Goal: Information Seeking & Learning: Compare options

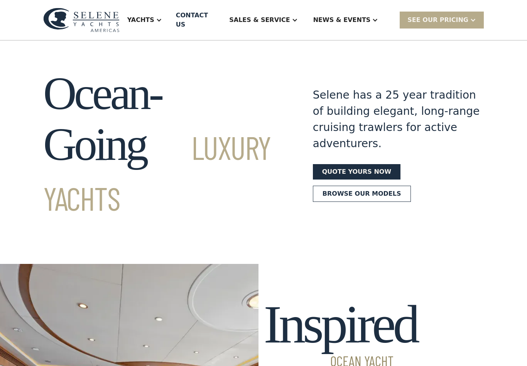
click at [162, 18] on div at bounding box center [159, 20] width 6 height 6
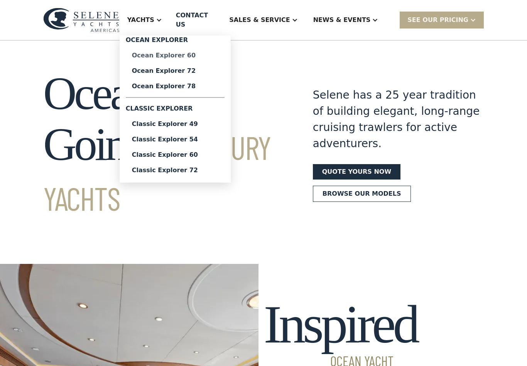
click at [206, 52] on div "Ocean Explorer 60" at bounding box center [175, 55] width 86 height 6
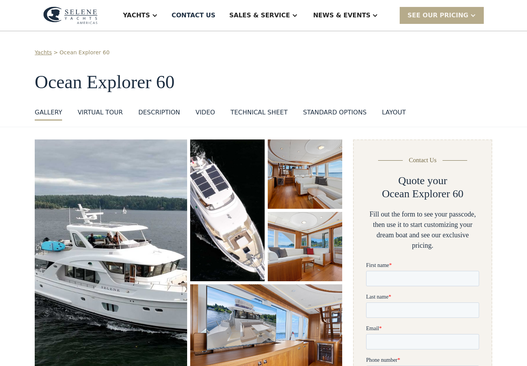
scroll to position [6, 0]
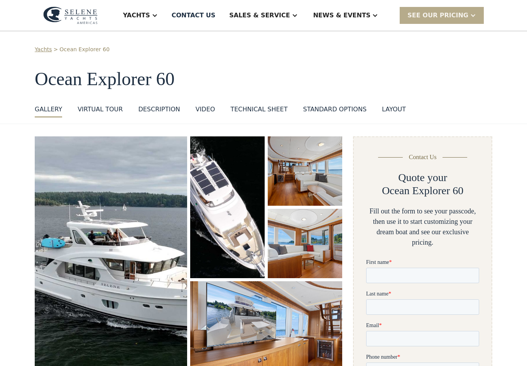
click at [389, 107] on div "layout" at bounding box center [394, 109] width 24 height 9
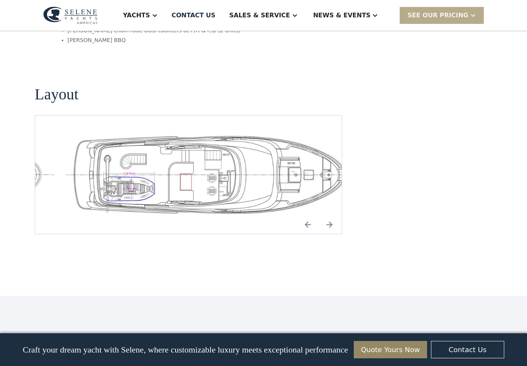
scroll to position [1664, 0]
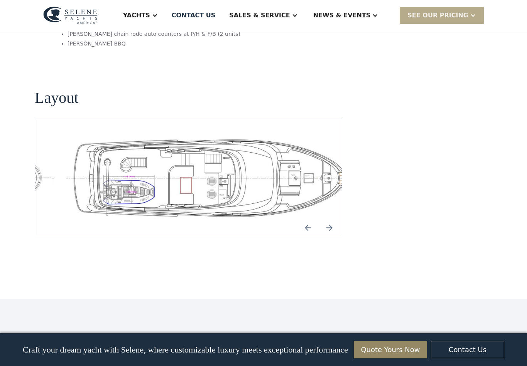
scroll to position [1659, 0]
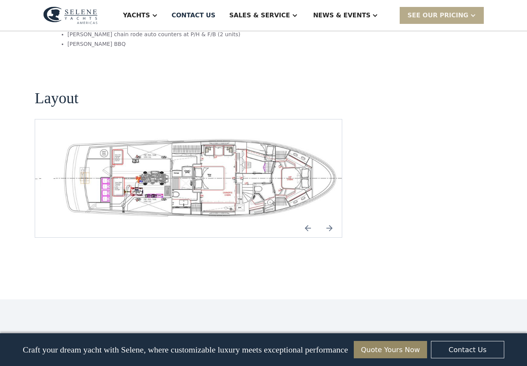
click at [248, 156] on img "open lightbox" at bounding box center [201, 178] width 294 height 81
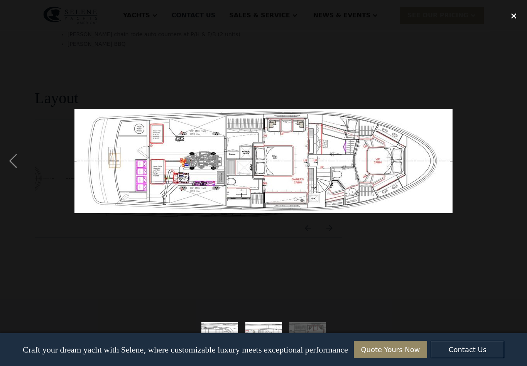
click at [523, 13] on div "close lightbox" at bounding box center [514, 15] width 26 height 17
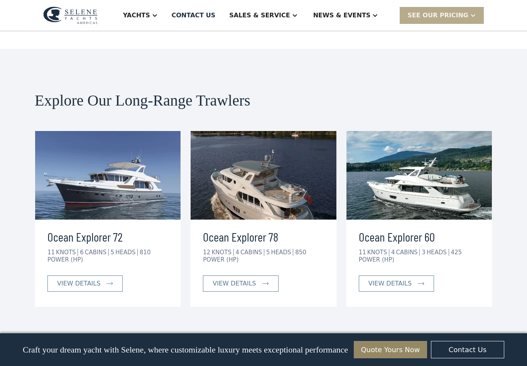
scroll to position [1909, 0]
click at [158, 13] on div at bounding box center [155, 15] width 6 height 6
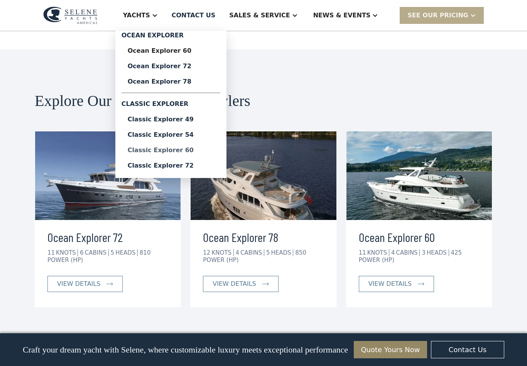
click at [211, 150] on div "Classic Explorer 60" at bounding box center [171, 150] width 86 height 6
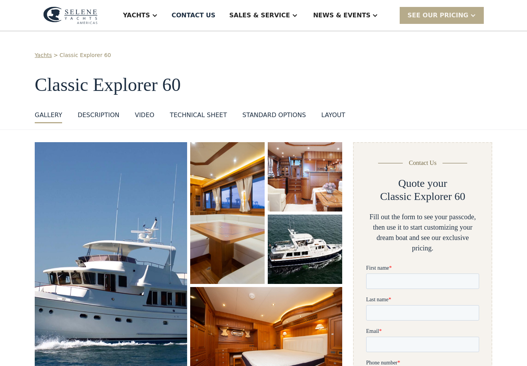
click at [202, 115] on div "Technical sheet" at bounding box center [198, 115] width 57 height 9
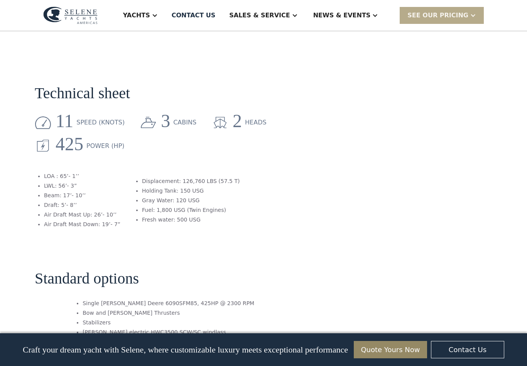
scroll to position [981, 0]
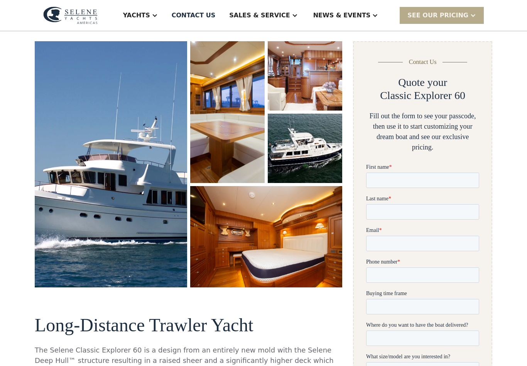
click at [150, 19] on div "Yachts" at bounding box center [136, 15] width 27 height 9
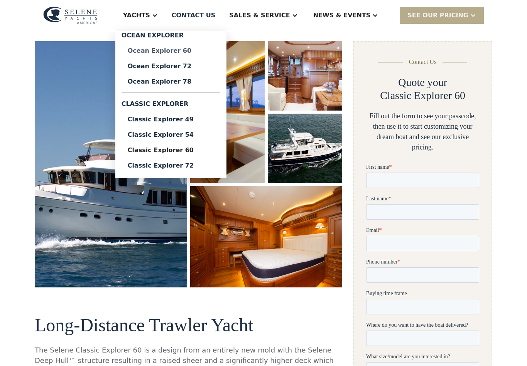
click at [208, 49] on div "Ocean Explorer 60" at bounding box center [171, 51] width 86 height 6
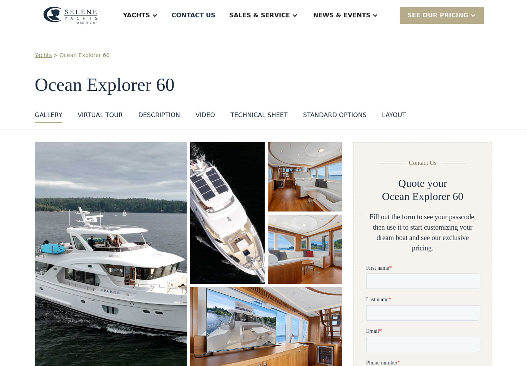
click at [260, 114] on div "Technical sheet" at bounding box center [258, 115] width 57 height 9
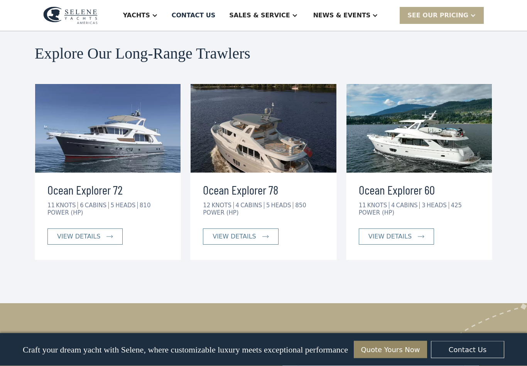
scroll to position [1956, 0]
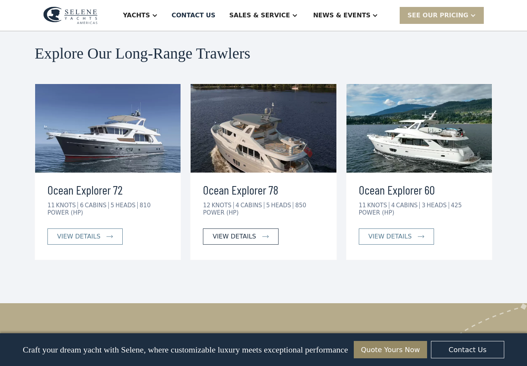
click at [248, 229] on link "view details" at bounding box center [240, 237] width 75 height 16
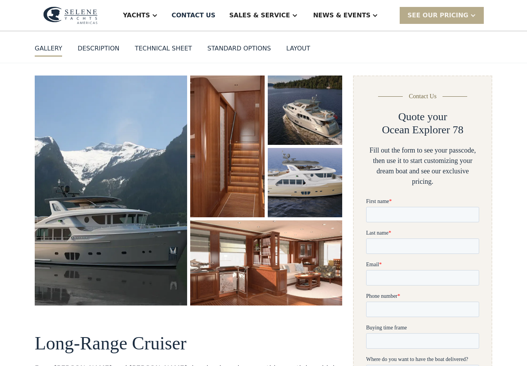
click at [296, 47] on div "layout" at bounding box center [298, 48] width 24 height 9
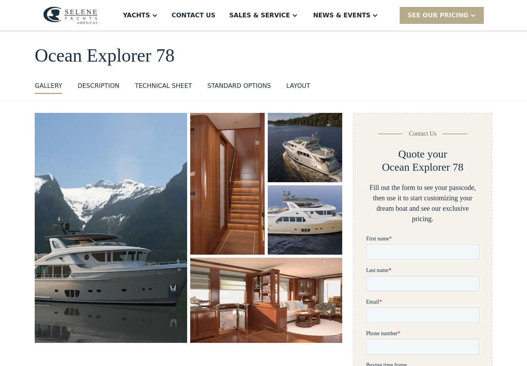
scroll to position [31, 0]
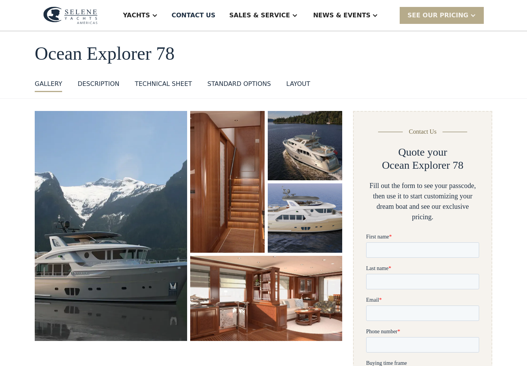
click at [243, 86] on div "standard options" at bounding box center [239, 83] width 64 height 9
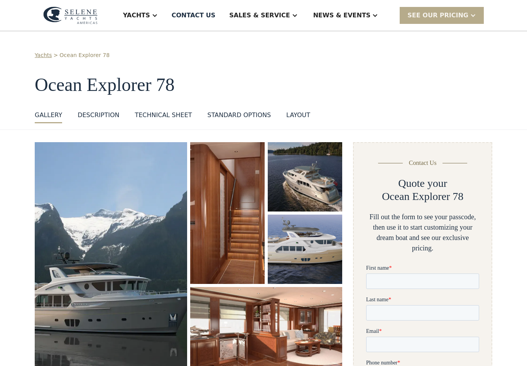
click at [55, 111] on div "GALLERY" at bounding box center [48, 115] width 27 height 9
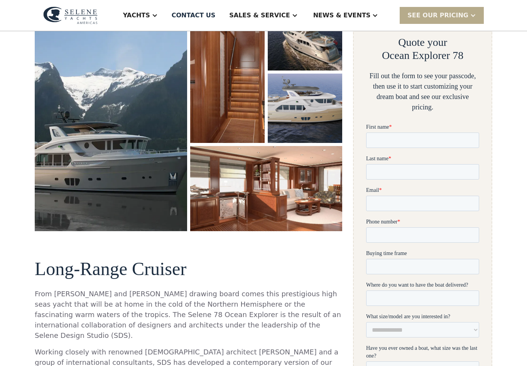
scroll to position [142, 0]
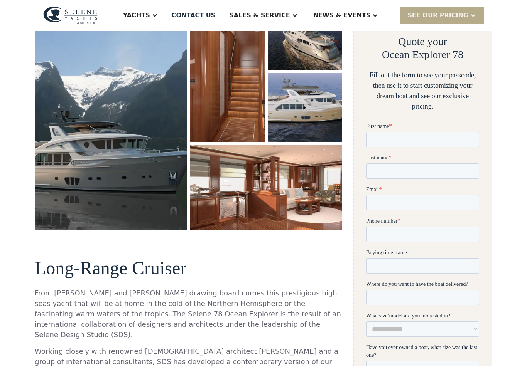
click at [131, 152] on img "open lightbox" at bounding box center [111, 115] width 152 height 230
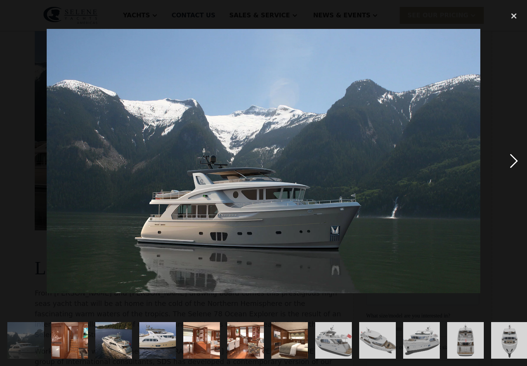
click at [508, 172] on div "next image" at bounding box center [514, 161] width 26 height 308
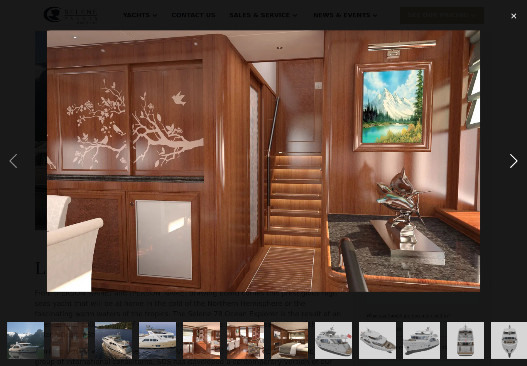
click at [512, 169] on div "next image" at bounding box center [514, 161] width 26 height 308
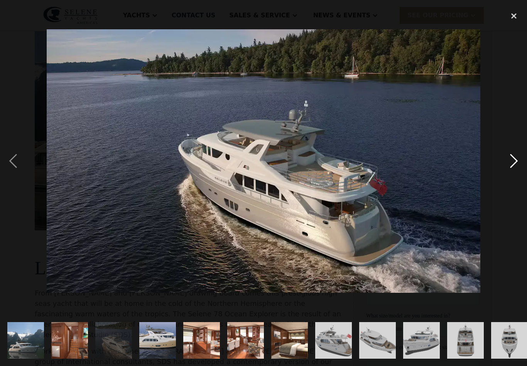
click at [512, 170] on div "next image" at bounding box center [514, 161] width 26 height 308
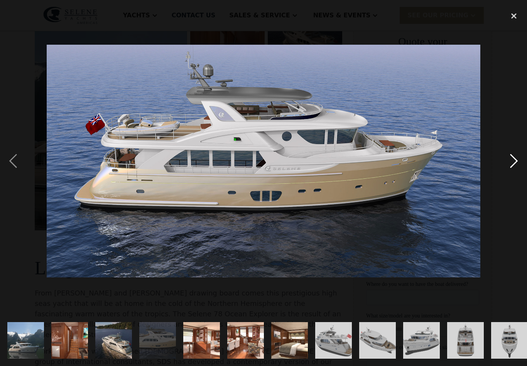
click at [511, 171] on div "next image" at bounding box center [514, 161] width 26 height 308
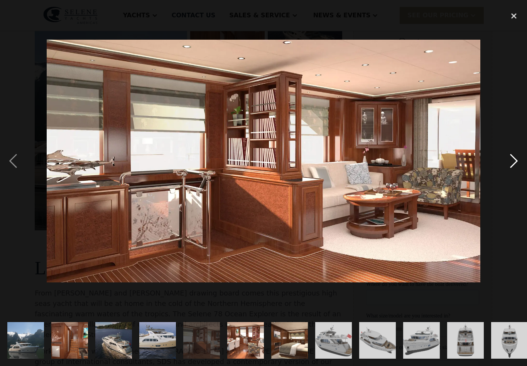
click at [509, 175] on div "next image" at bounding box center [514, 161] width 26 height 308
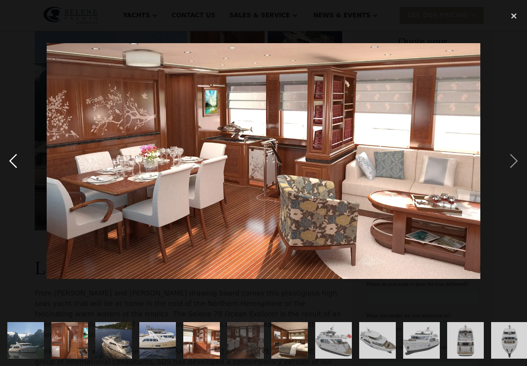
click at [24, 166] on div "previous image" at bounding box center [13, 161] width 26 height 308
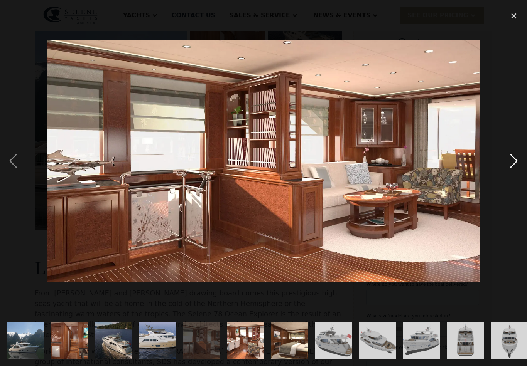
click at [513, 169] on div "next image" at bounding box center [514, 161] width 26 height 308
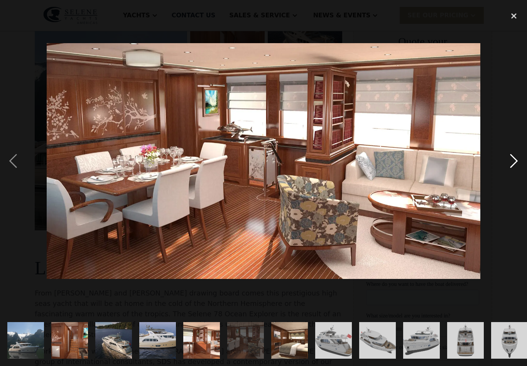
click at [512, 173] on div "next image" at bounding box center [514, 161] width 26 height 308
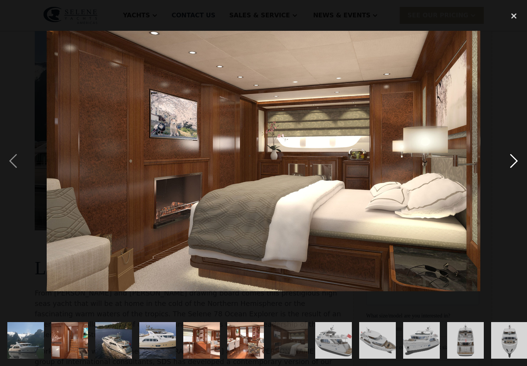
click at [514, 171] on div "next image" at bounding box center [514, 161] width 26 height 308
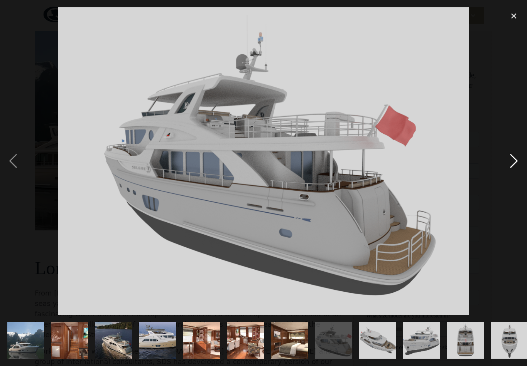
click at [514, 169] on div "next image" at bounding box center [514, 161] width 26 height 308
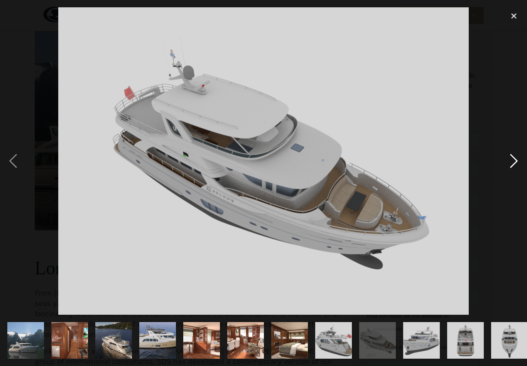
click at [514, 169] on div "next image" at bounding box center [514, 161] width 26 height 308
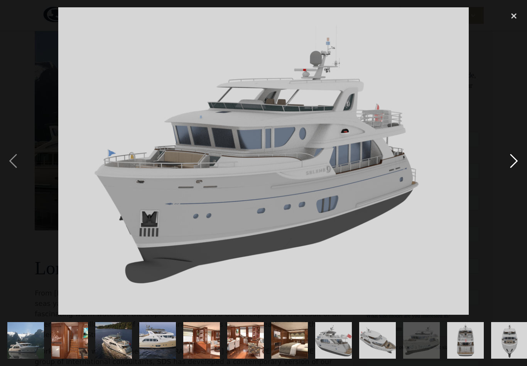
click at [514, 167] on div "next image" at bounding box center [514, 161] width 26 height 308
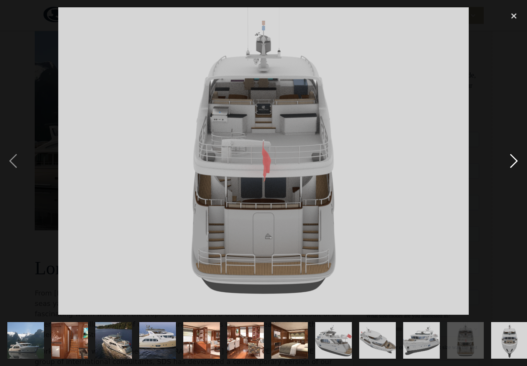
click at [514, 170] on div "next image" at bounding box center [514, 161] width 26 height 308
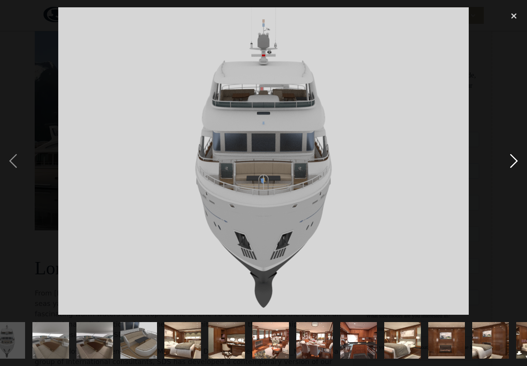
scroll to position [0, 503]
click at [513, 169] on div "next image" at bounding box center [514, 161] width 26 height 308
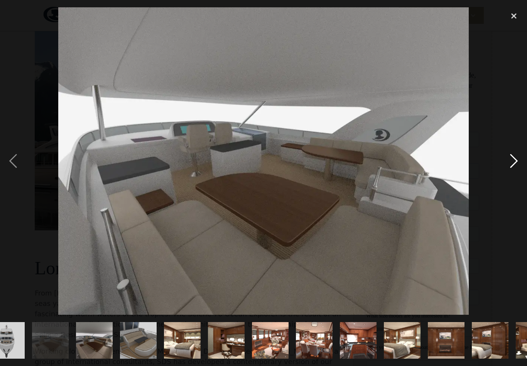
click at [514, 169] on div "next image" at bounding box center [514, 161] width 26 height 308
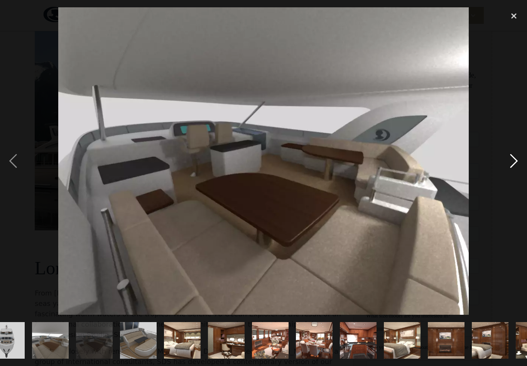
click at [513, 170] on div "next image" at bounding box center [514, 161] width 26 height 308
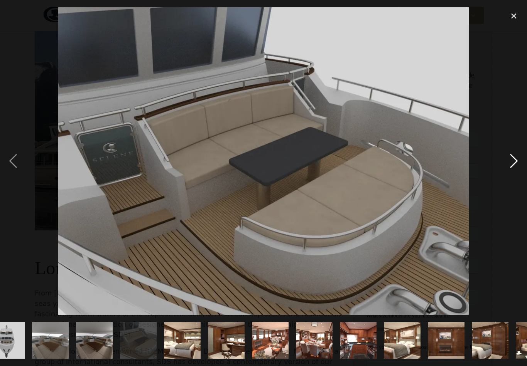
click at [514, 171] on div "next image" at bounding box center [514, 161] width 26 height 308
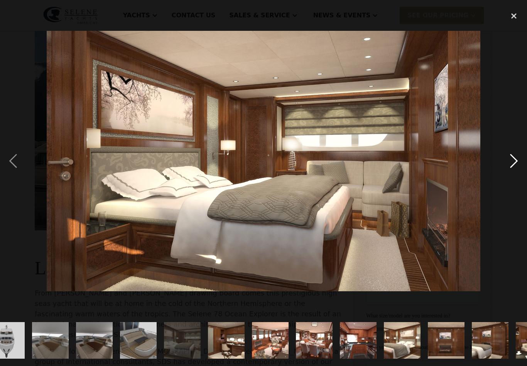
click at [514, 171] on div "next image" at bounding box center [514, 161] width 26 height 308
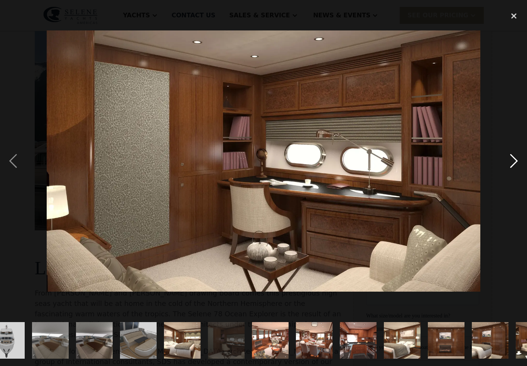
click at [513, 172] on div "next image" at bounding box center [514, 161] width 26 height 308
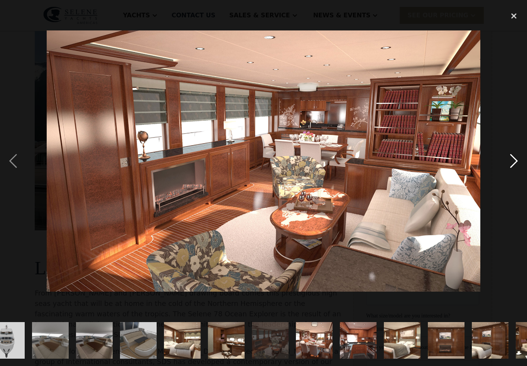
click at [513, 172] on div "next image" at bounding box center [514, 161] width 26 height 308
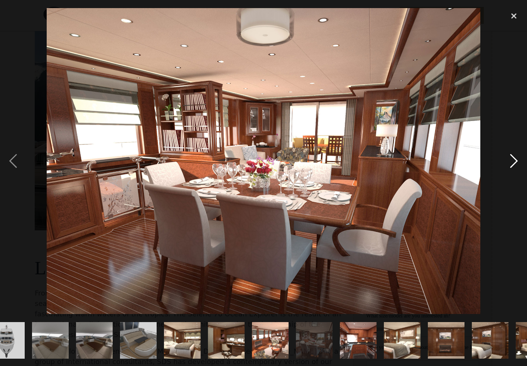
click at [513, 173] on div "next image" at bounding box center [514, 161] width 26 height 308
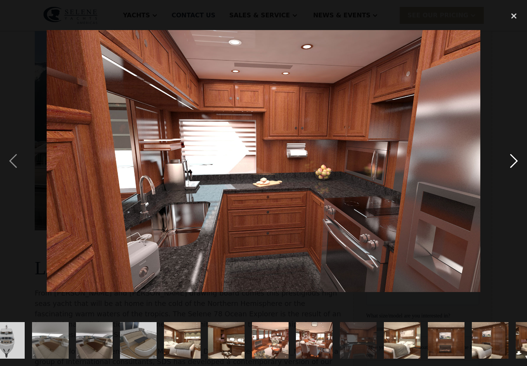
click at [516, 171] on div "next image" at bounding box center [514, 161] width 26 height 308
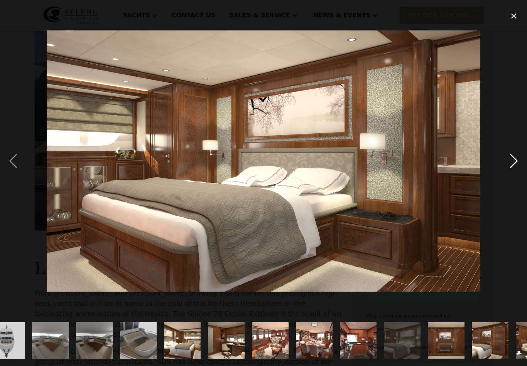
click at [516, 170] on div "next image" at bounding box center [514, 161] width 26 height 308
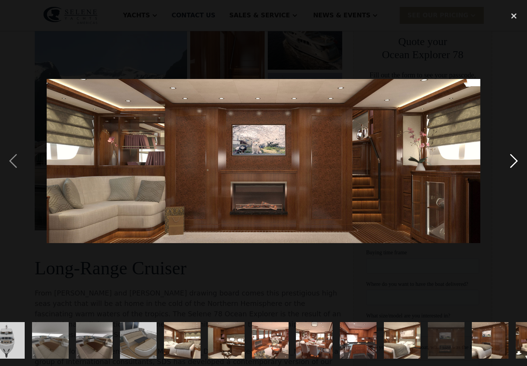
click at [516, 171] on div "next image" at bounding box center [514, 161] width 26 height 308
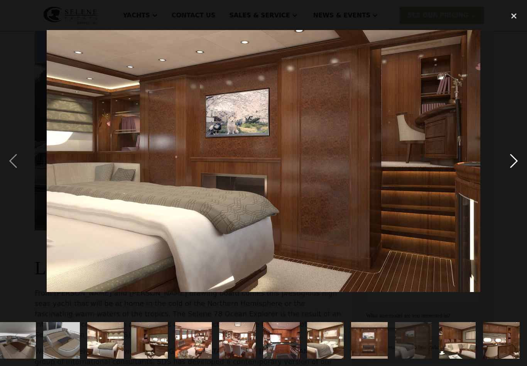
scroll to position [0, 616]
click at [516, 171] on div "next image" at bounding box center [514, 161] width 26 height 308
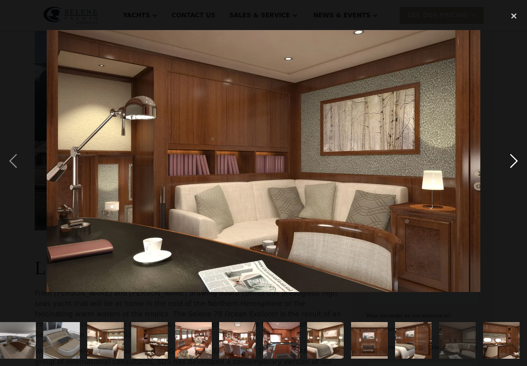
click at [508, 170] on div "next image" at bounding box center [514, 161] width 26 height 308
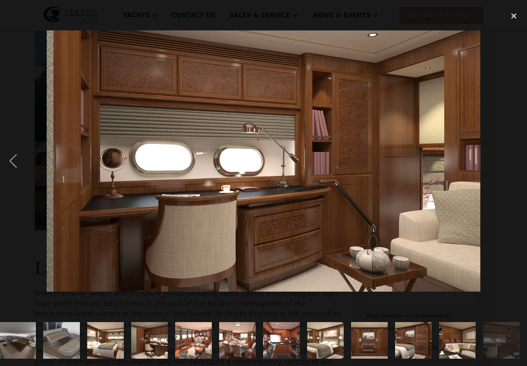
click at [509, 172] on div "next image" at bounding box center [514, 161] width 26 height 308
click at [517, 23] on div "close lightbox" at bounding box center [514, 15] width 26 height 17
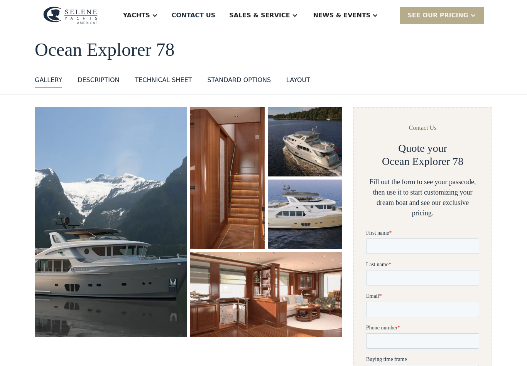
scroll to position [0, 0]
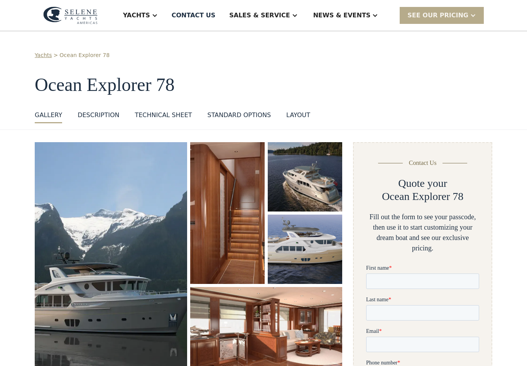
click at [150, 18] on div "Yachts" at bounding box center [136, 15] width 27 height 9
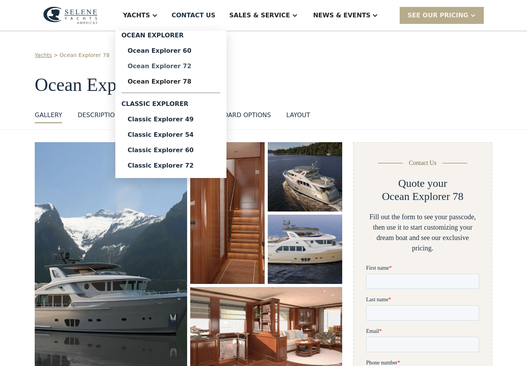
click at [209, 66] on div "Ocean Explorer 72" at bounding box center [171, 66] width 86 height 6
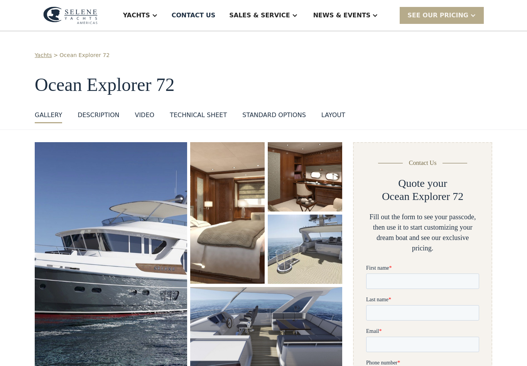
click at [121, 242] on img "open lightbox" at bounding box center [111, 255] width 152 height 227
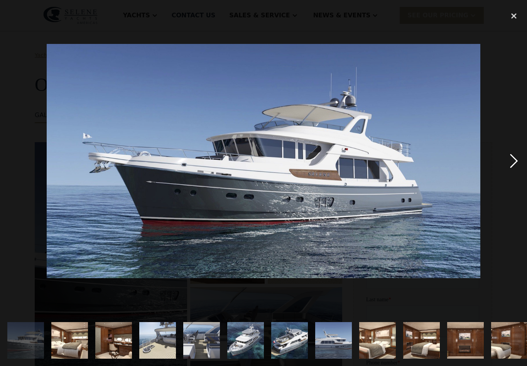
click at [514, 169] on div "next image" at bounding box center [514, 161] width 26 height 308
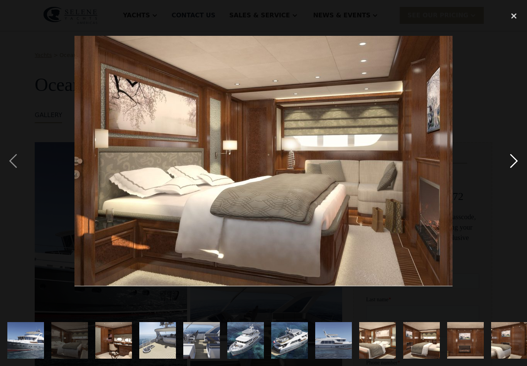
click at [516, 167] on div "next image" at bounding box center [514, 161] width 26 height 308
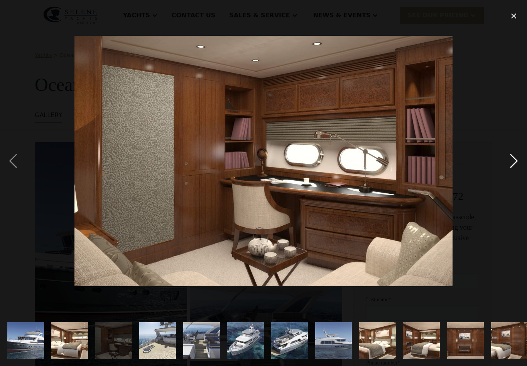
click at [518, 167] on div "next image" at bounding box center [514, 161] width 26 height 308
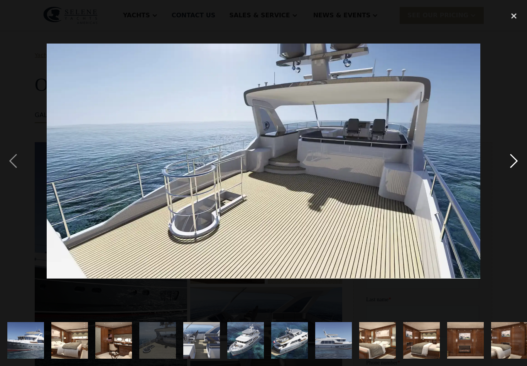
click at [516, 164] on div "next image" at bounding box center [514, 161] width 26 height 308
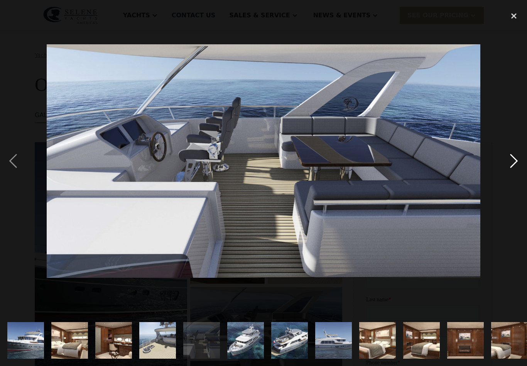
click at [516, 165] on div "next image" at bounding box center [514, 161] width 26 height 308
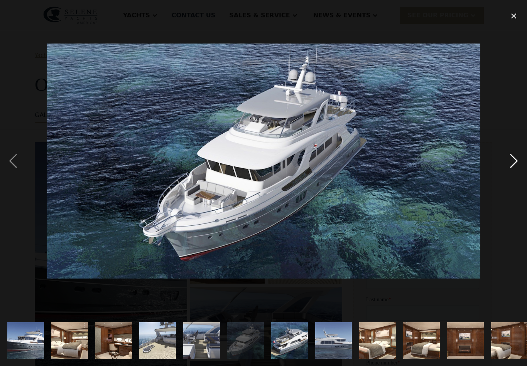
click at [516, 166] on div "next image" at bounding box center [514, 161] width 26 height 308
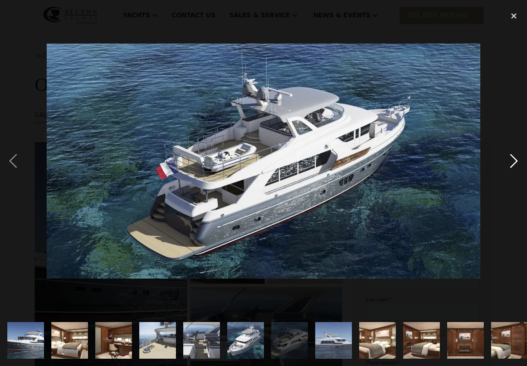
click at [516, 170] on div "next image" at bounding box center [514, 161] width 26 height 308
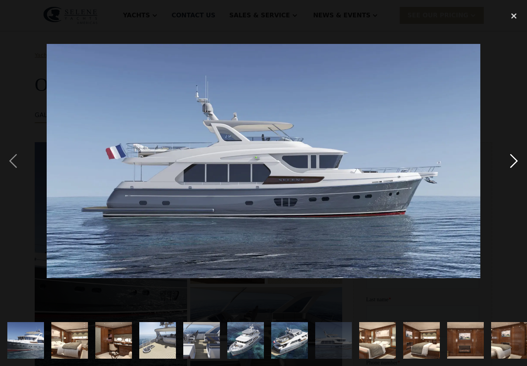
click at [517, 170] on div "next image" at bounding box center [514, 161] width 26 height 308
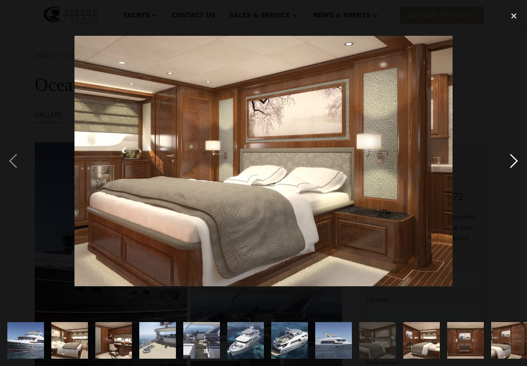
click at [516, 167] on div "next image" at bounding box center [514, 161] width 26 height 308
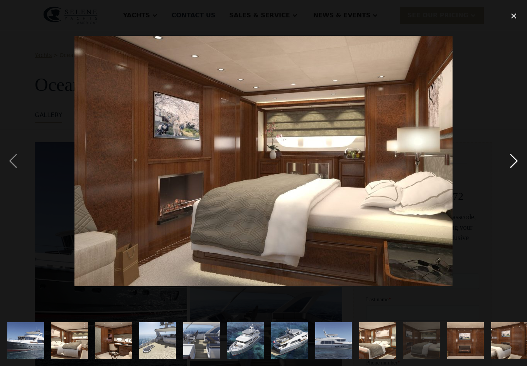
click at [514, 171] on div "next image" at bounding box center [514, 161] width 26 height 308
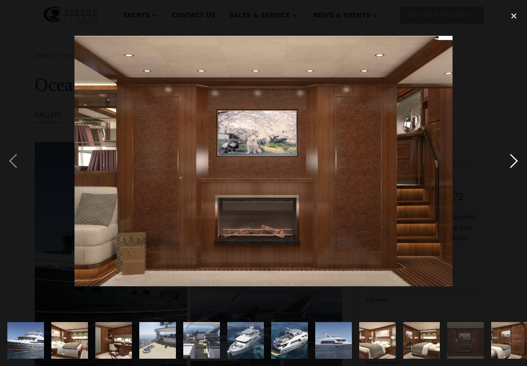
click at [513, 170] on div "next image" at bounding box center [514, 161] width 26 height 308
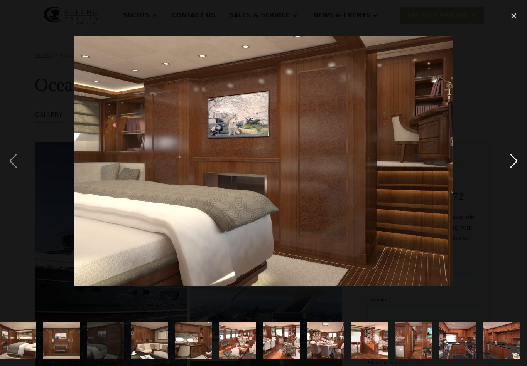
scroll to position [0, 434]
click at [515, 166] on div "next image" at bounding box center [514, 161] width 26 height 308
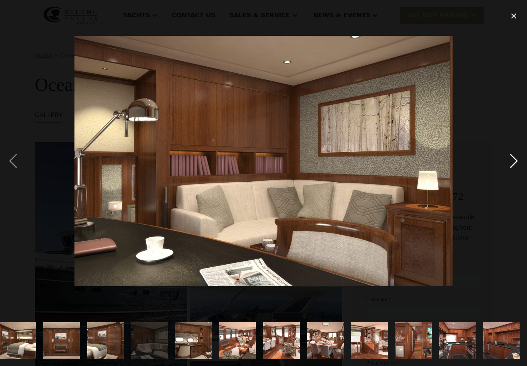
click at [513, 171] on div "next image" at bounding box center [514, 161] width 26 height 308
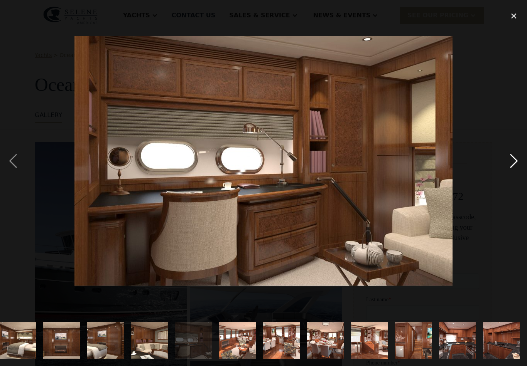
click at [513, 169] on div "next image" at bounding box center [514, 161] width 26 height 308
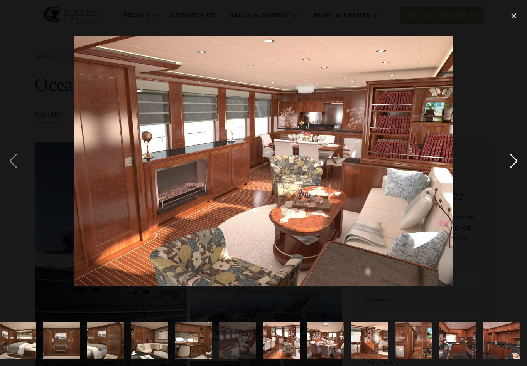
click at [513, 171] on div "next image" at bounding box center [514, 161] width 26 height 308
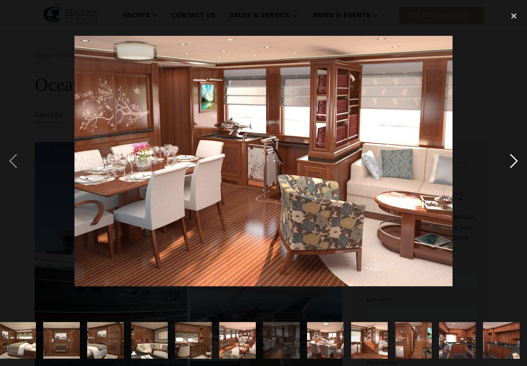
click at [516, 168] on div "next image" at bounding box center [514, 161] width 26 height 308
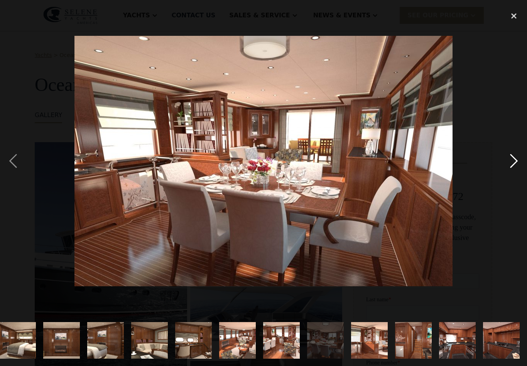
click at [510, 175] on div "next image" at bounding box center [514, 161] width 26 height 308
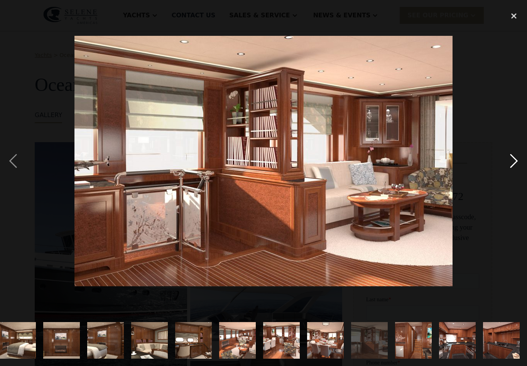
click at [514, 170] on div "next image" at bounding box center [514, 161] width 26 height 308
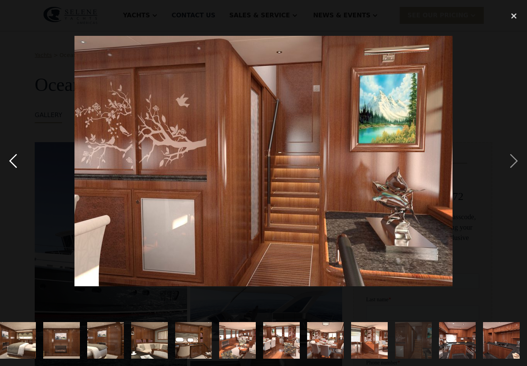
click at [13, 163] on div "previous image" at bounding box center [13, 161] width 26 height 308
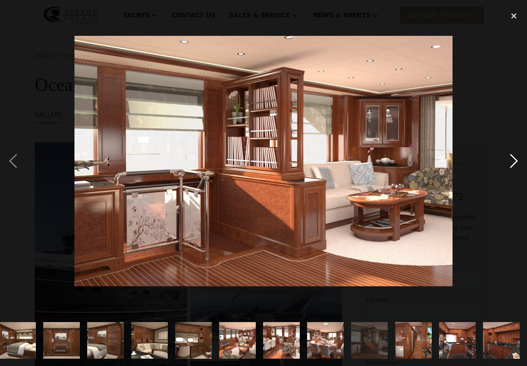
click at [516, 166] on div "next image" at bounding box center [514, 161] width 26 height 308
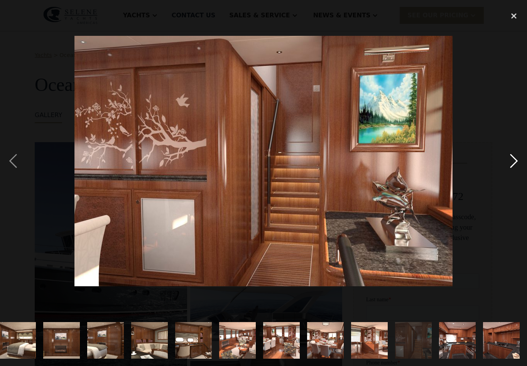
click at [516, 171] on div "next image" at bounding box center [514, 161] width 26 height 308
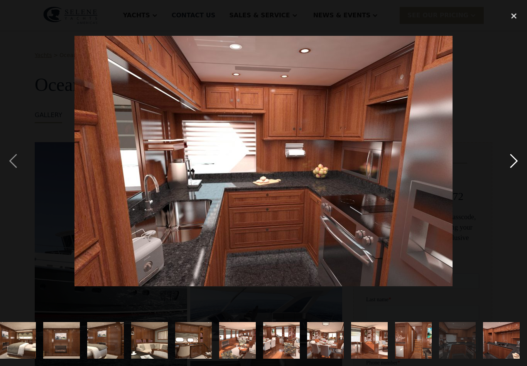
click at [516, 170] on div "next image" at bounding box center [514, 161] width 26 height 308
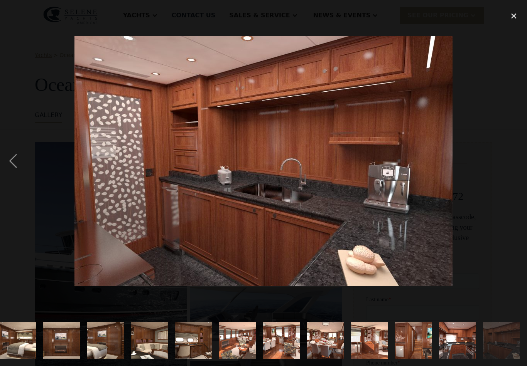
click at [514, 171] on div "next image" at bounding box center [514, 161] width 26 height 308
click at [512, 21] on div "close lightbox" at bounding box center [514, 15] width 26 height 17
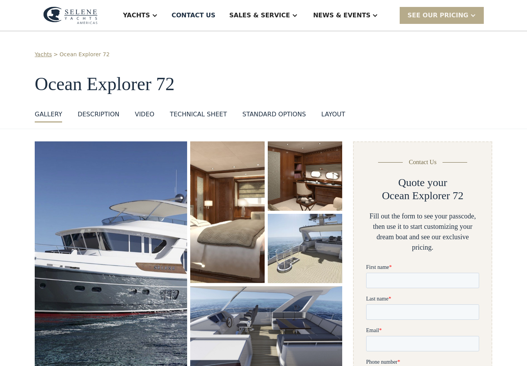
scroll to position [0, 0]
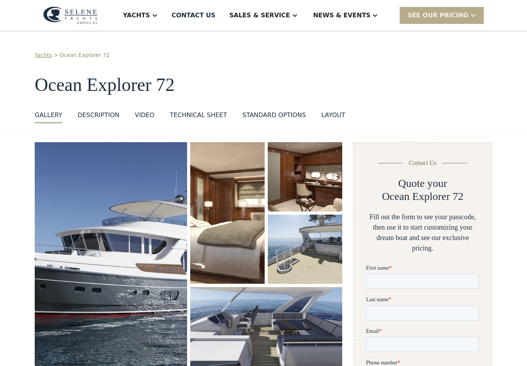
click at [333, 115] on div "layout" at bounding box center [333, 115] width 24 height 9
click at [194, 113] on div "Technical sheet" at bounding box center [198, 115] width 57 height 9
